Goal: Navigation & Orientation: Find specific page/section

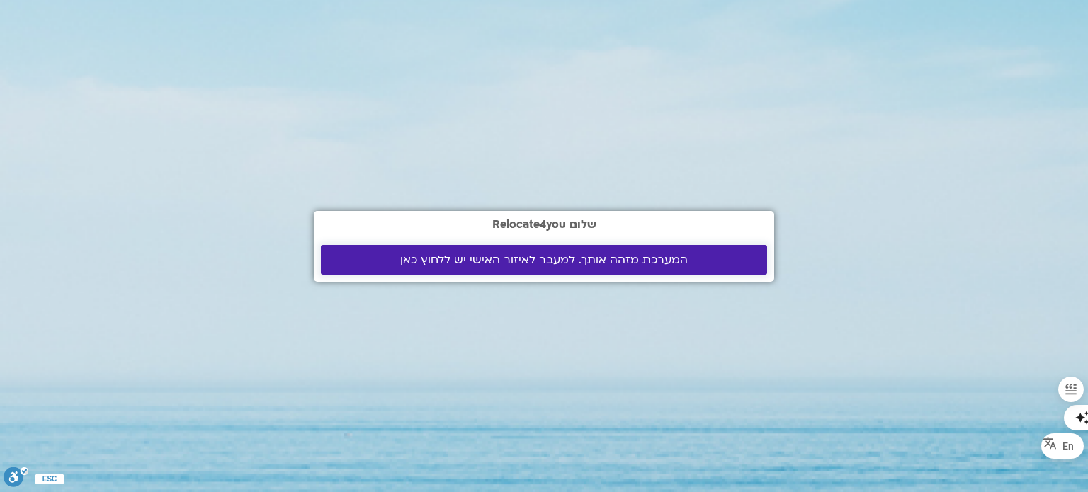
click at [460, 265] on span "המערכת מזהה אותך. למעבר לאיזור האישי יש ללחוץ כאן" at bounding box center [543, 259] width 287 height 13
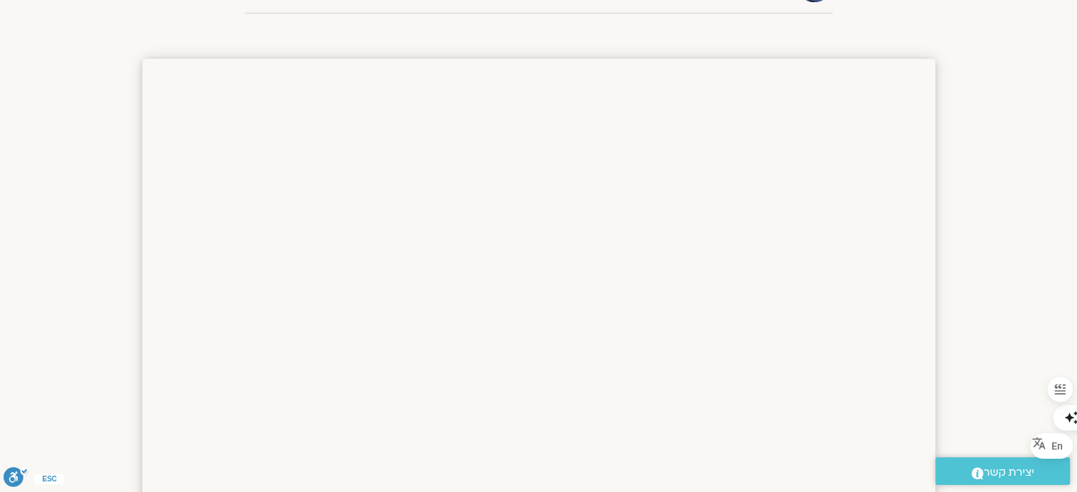
scroll to position [609, 0]
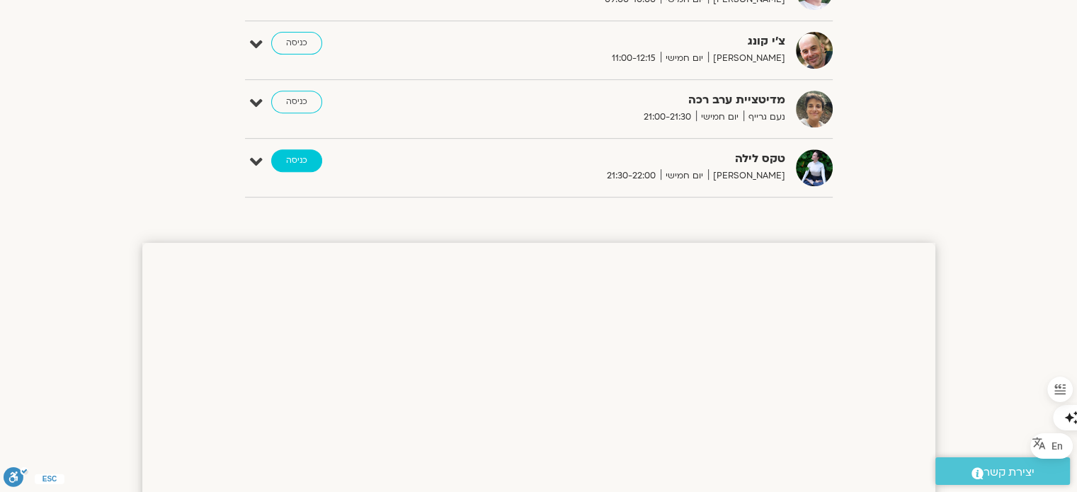
click at [292, 154] on link "כניסה" at bounding box center [296, 160] width 51 height 23
